Goal: Transaction & Acquisition: Purchase product/service

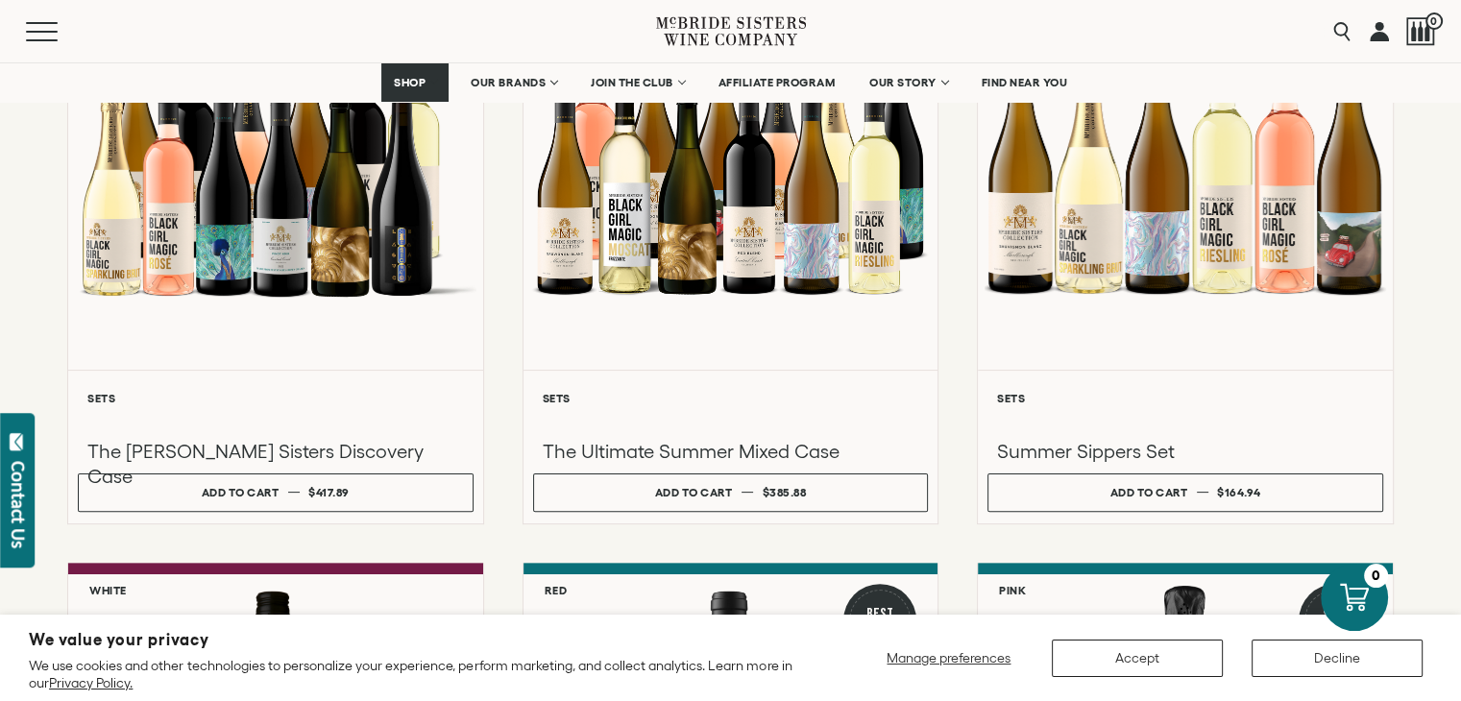
scroll to position [434, 0]
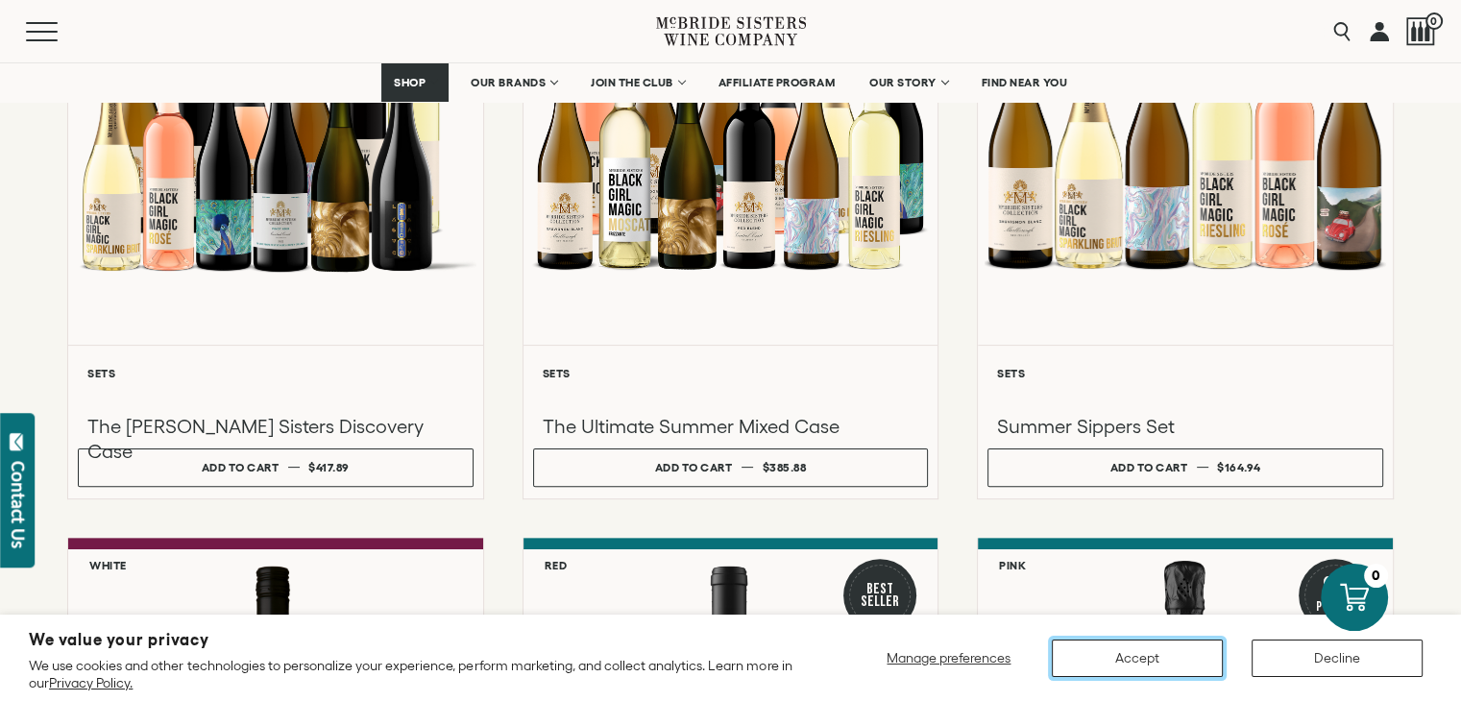
click at [1160, 661] on button "Accept" at bounding box center [1137, 658] width 171 height 37
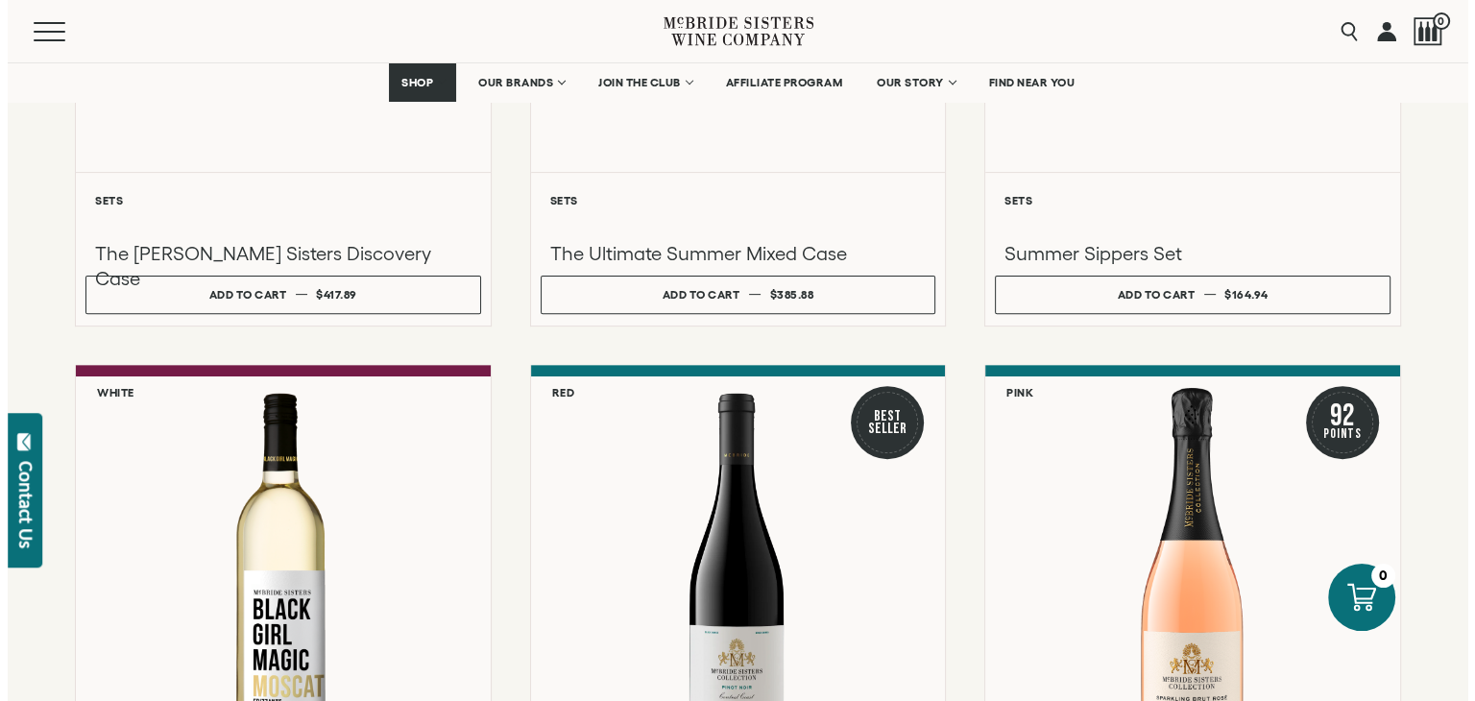
scroll to position [611, 0]
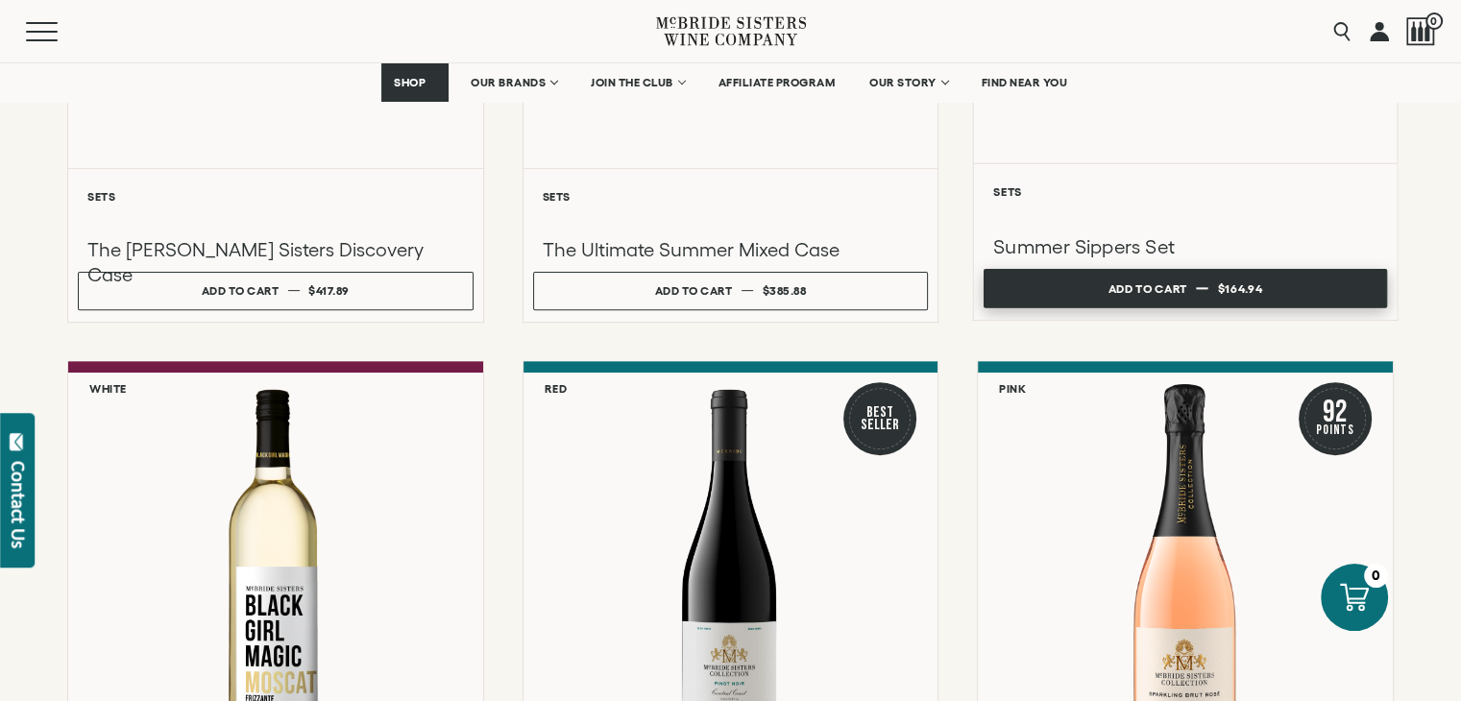
click at [1319, 297] on button "Add to cart Regular price $164.94 Regular price Sale price $164.94 Unit price /…" at bounding box center [1185, 288] width 403 height 39
